Goal: Task Accomplishment & Management: Use online tool/utility

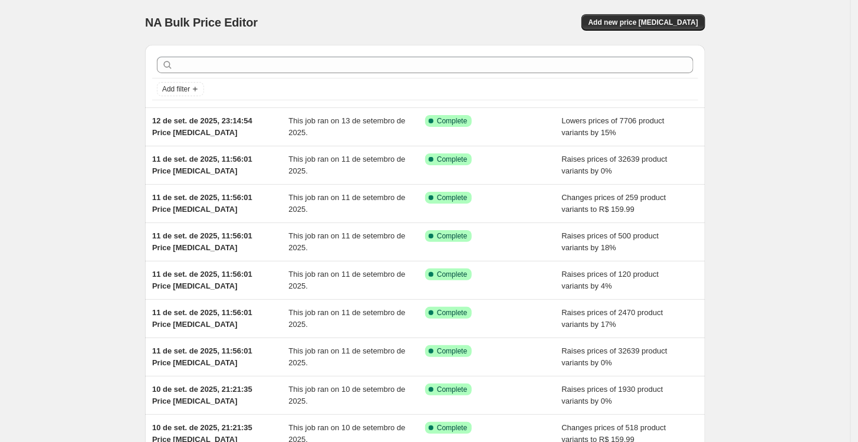
click at [636, 21] on span "Add new price [MEDICAL_DATA]" at bounding box center [644, 22] width 110 height 9
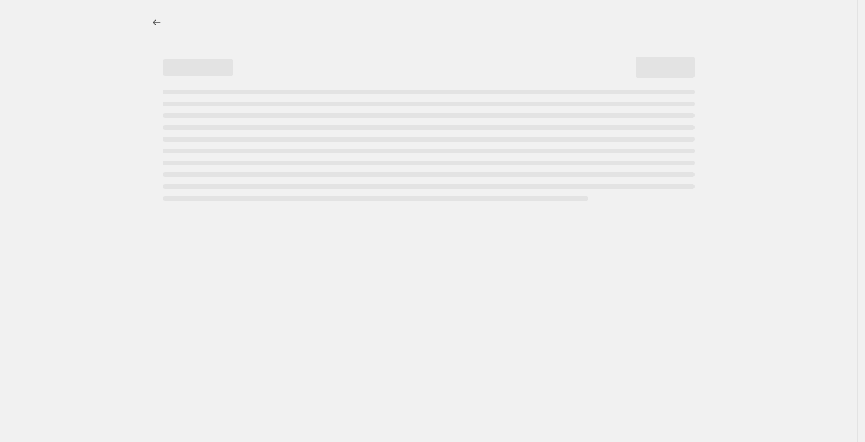
select select "percentage"
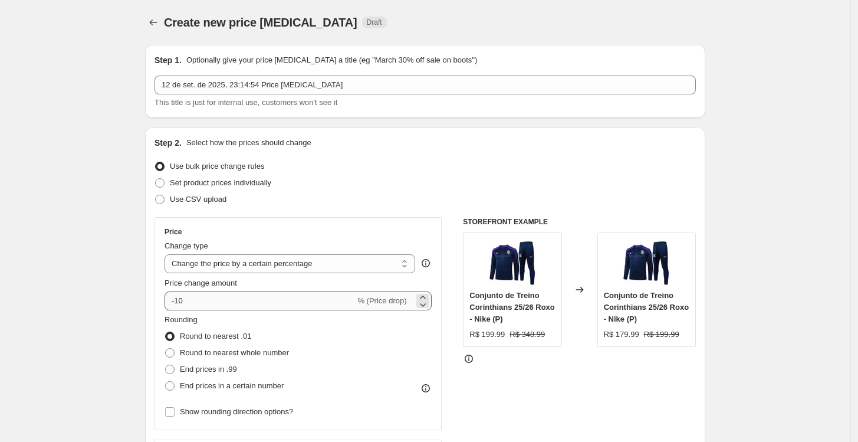
drag, startPoint x: 339, startPoint y: 311, endPoint x: 330, endPoint y: 305, distance: 10.5
click at [337, 310] on div "Price Change type Change the price to a certain amount Change the price by a ce…" at bounding box center [298, 323] width 267 height 193
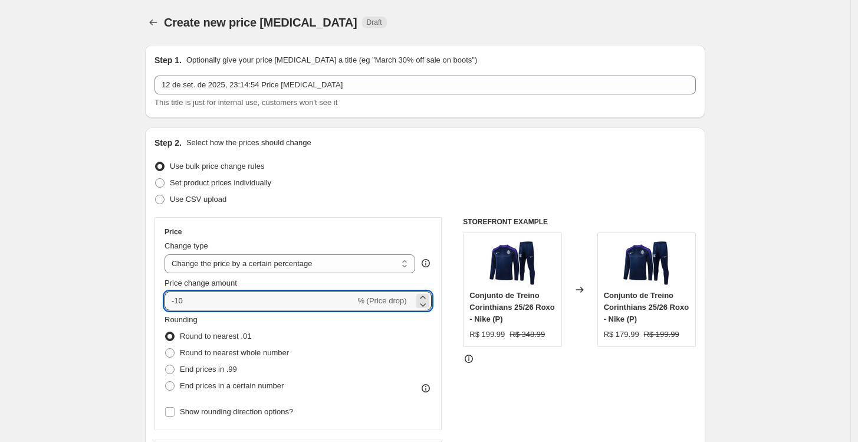
drag, startPoint x: 330, startPoint y: 304, endPoint x: 134, endPoint y: 289, distance: 195.8
type input "3"
type input "-3"
click at [186, 371] on span "End prices in .99" at bounding box center [208, 369] width 57 height 9
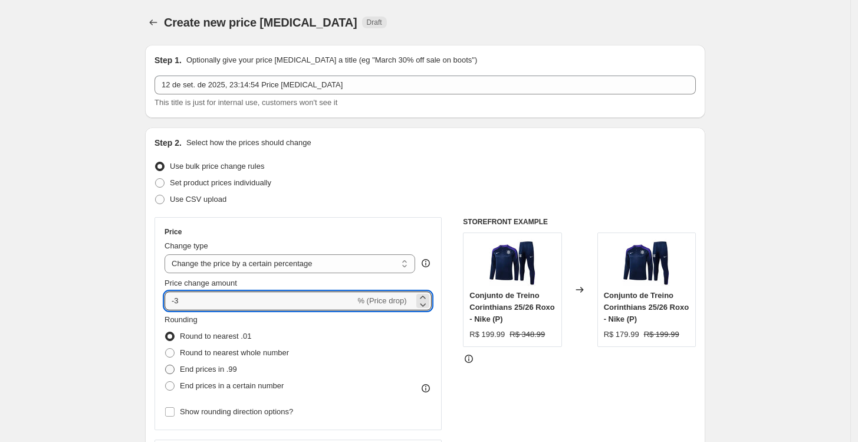
click at [166, 365] on input "End prices in .99" at bounding box center [165, 365] width 1 height 1
radio input "true"
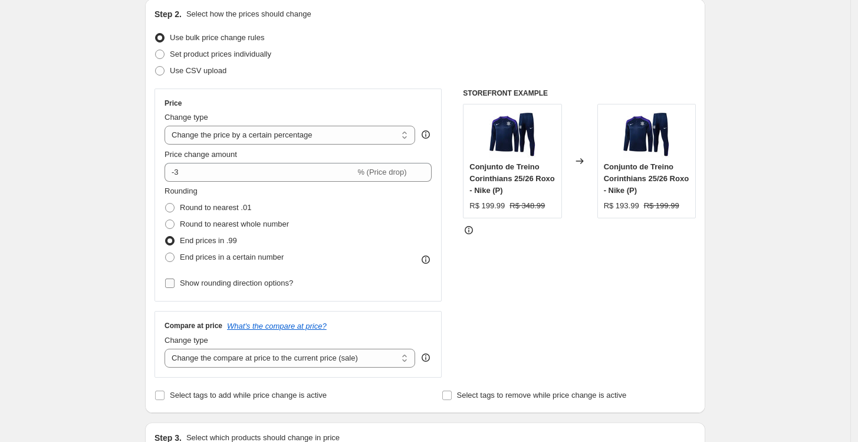
scroll to position [131, 0]
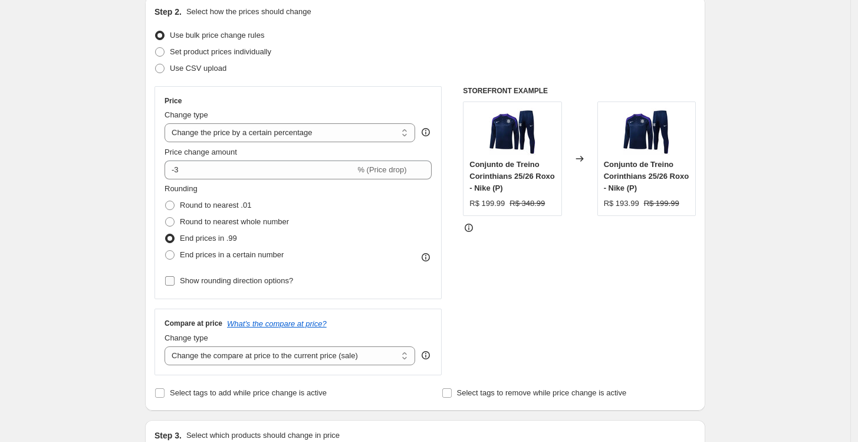
click at [219, 280] on span "Show rounding direction options?" at bounding box center [236, 280] width 113 height 9
click at [175, 280] on input "Show rounding direction options?" at bounding box center [169, 280] width 9 height 9
checkbox input "true"
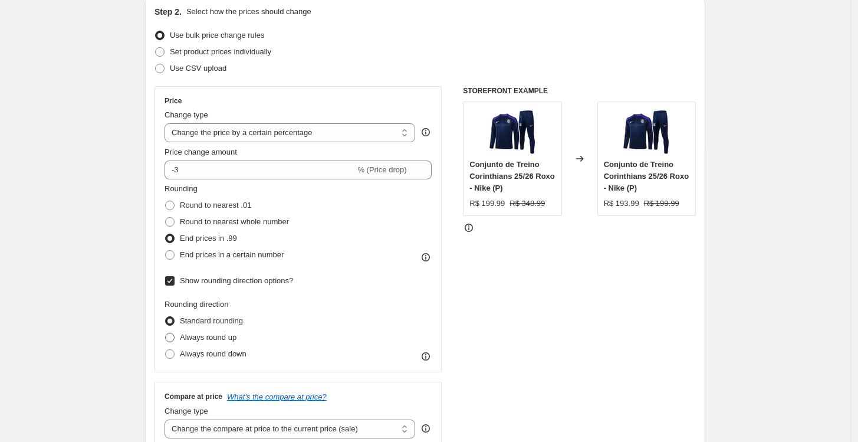
click at [219, 341] on span "Always round up" at bounding box center [208, 337] width 57 height 9
click at [166, 333] on input "Always round up" at bounding box center [165, 333] width 1 height 1
radio input "true"
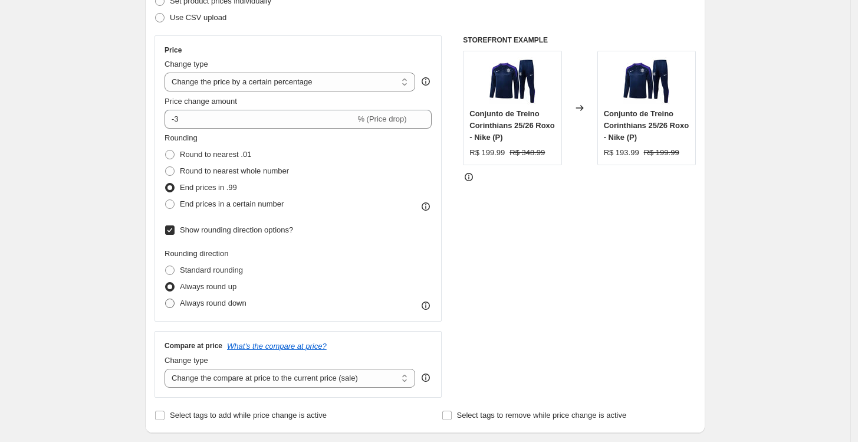
scroll to position [262, 0]
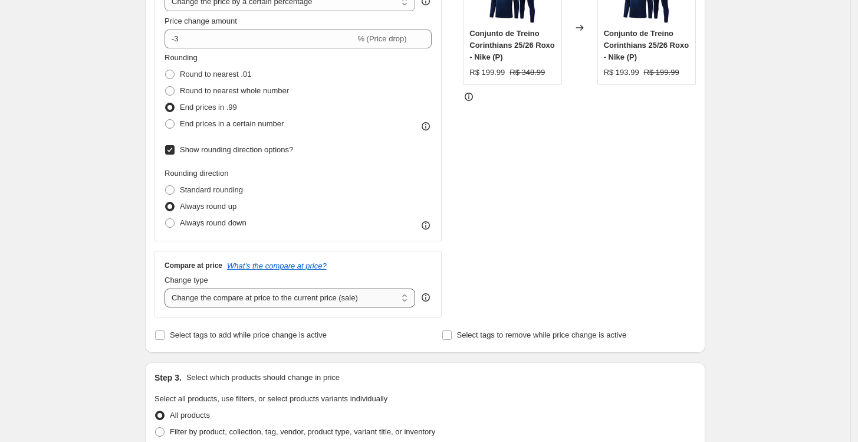
click at [238, 297] on select "Change the compare at price to the current price (sale) Change the compare at p…" at bounding box center [290, 297] width 251 height 19
select select "no_change"
click at [168, 288] on select "Change the compare at price to the current price (sale) Change the compare at p…" at bounding box center [290, 297] width 251 height 19
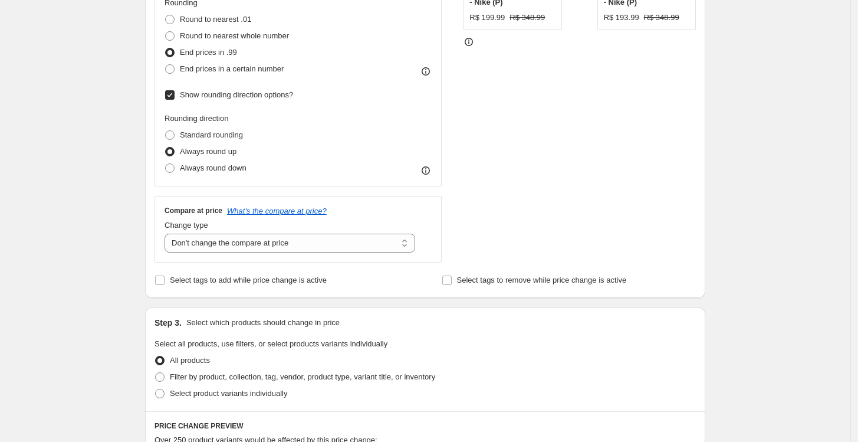
scroll to position [458, 0]
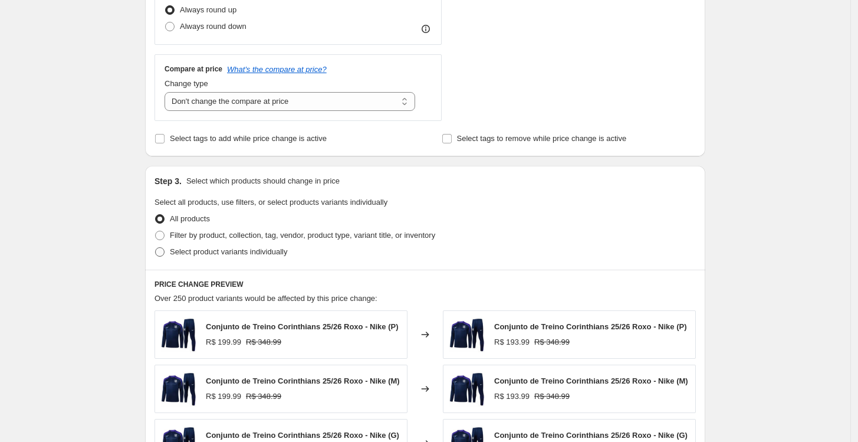
click at [222, 251] on span "Select product variants individually" at bounding box center [228, 251] width 117 height 9
click at [156, 248] on input "Select product variants individually" at bounding box center [155, 247] width 1 height 1
radio input "true"
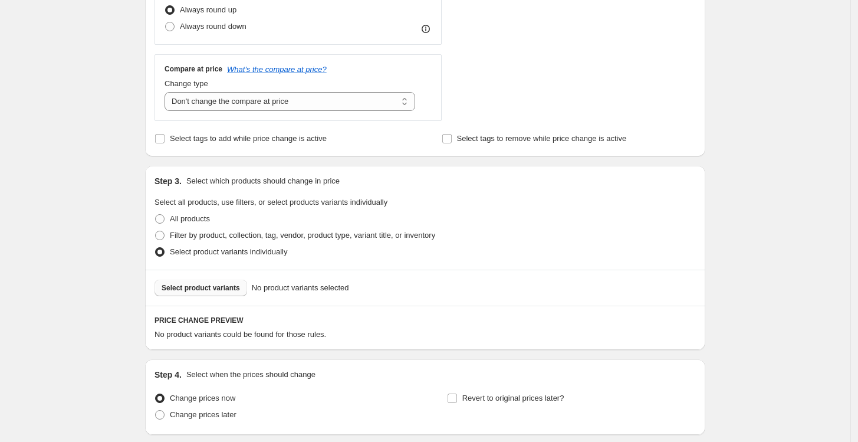
click at [222, 294] on button "Select product variants" at bounding box center [201, 288] width 93 height 17
